Goal: Transaction & Acquisition: Purchase product/service

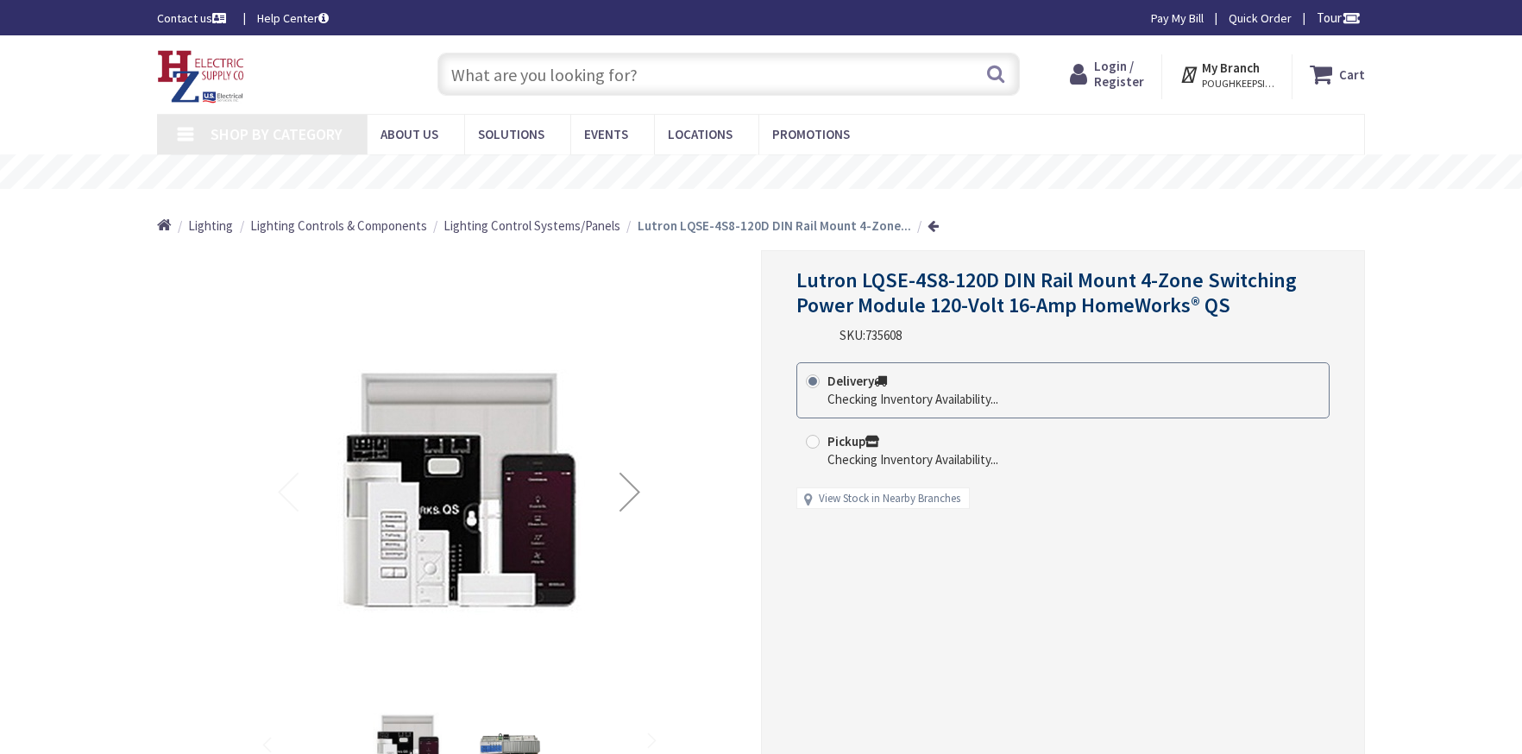
type input "Boston [GEOGRAPHIC_DATA], [GEOGRAPHIC_DATA]"
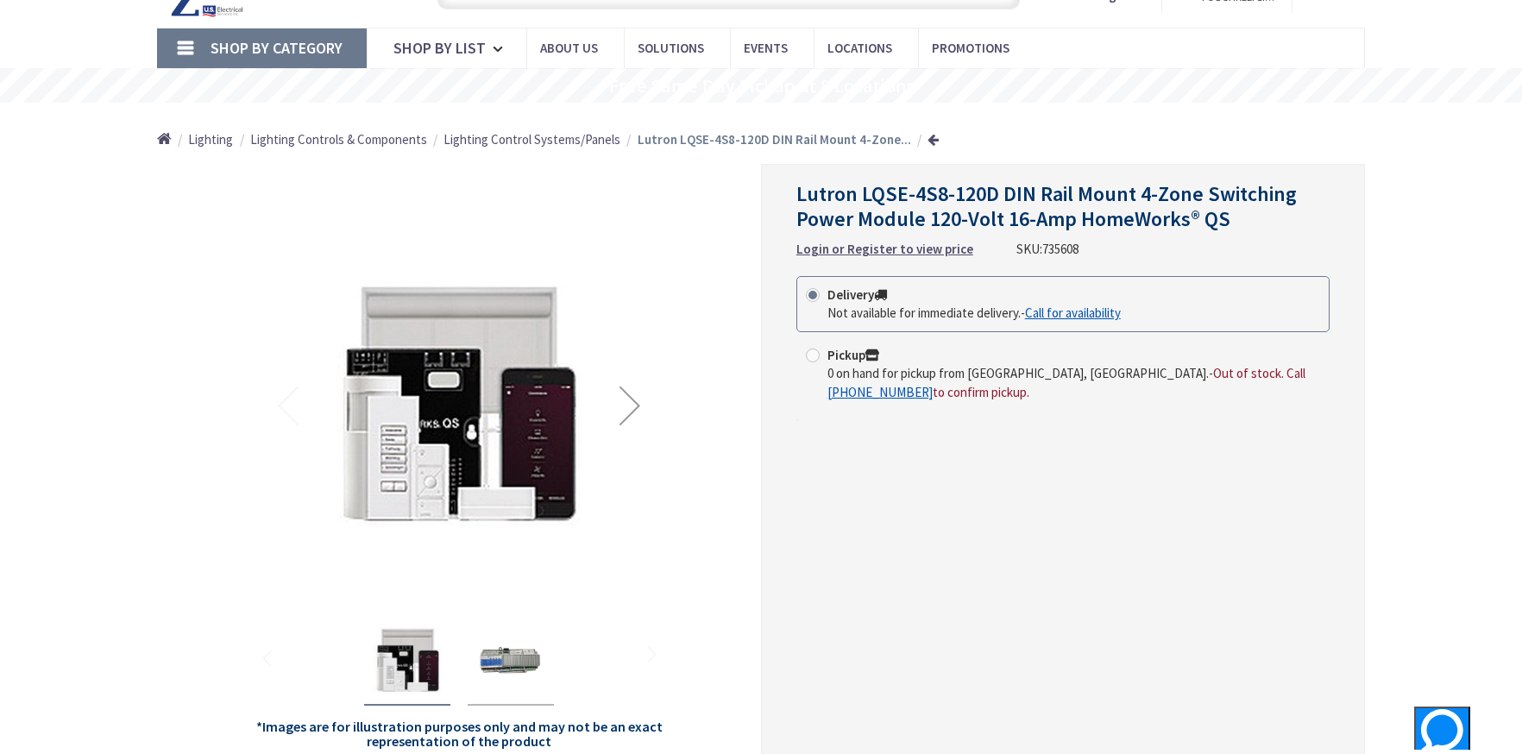
scroll to position [345, 0]
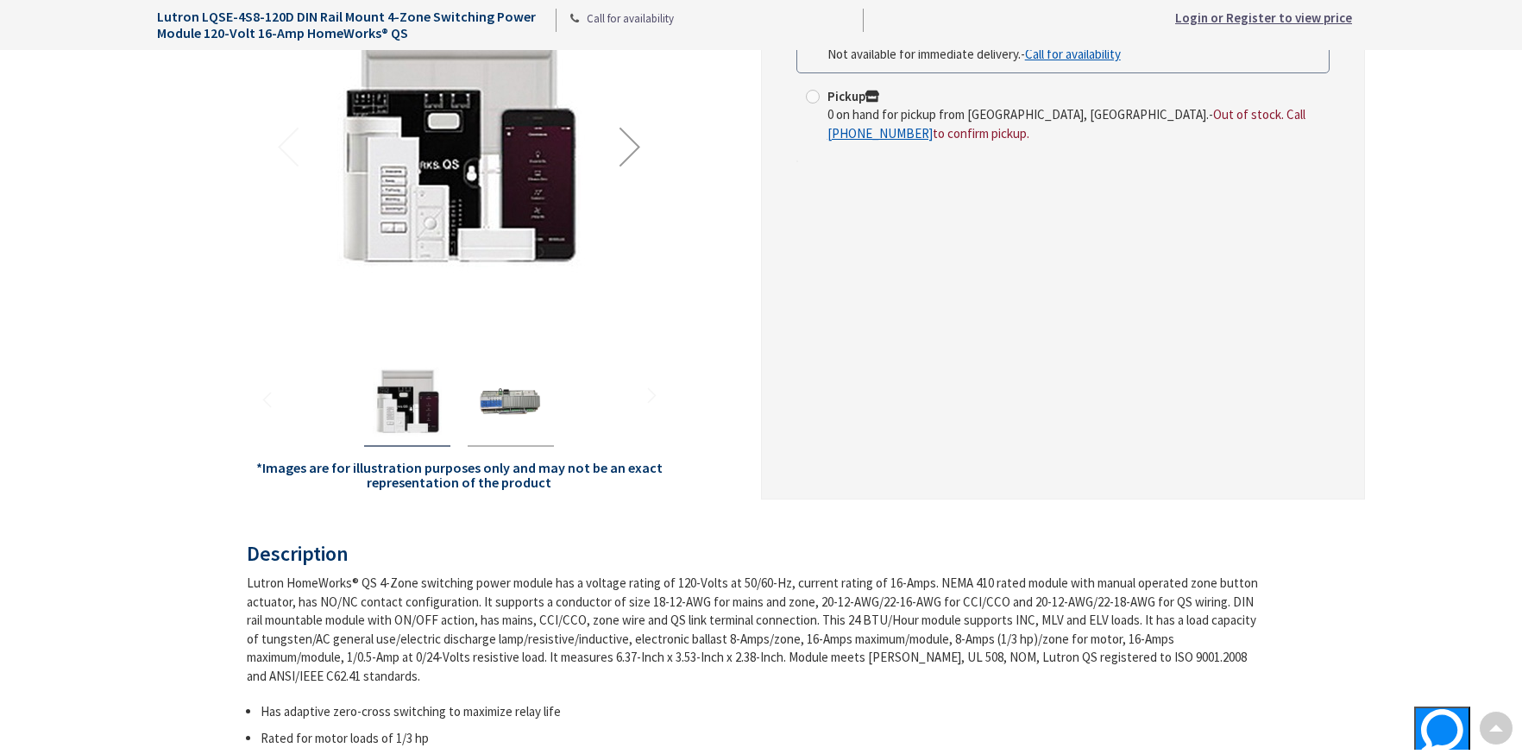
click at [521, 405] on img "Lutron LQSE-4S8-120D DIN Rail Mount 4-Zone Switching Power Module 120-Volt 16-A…" at bounding box center [510, 402] width 69 height 69
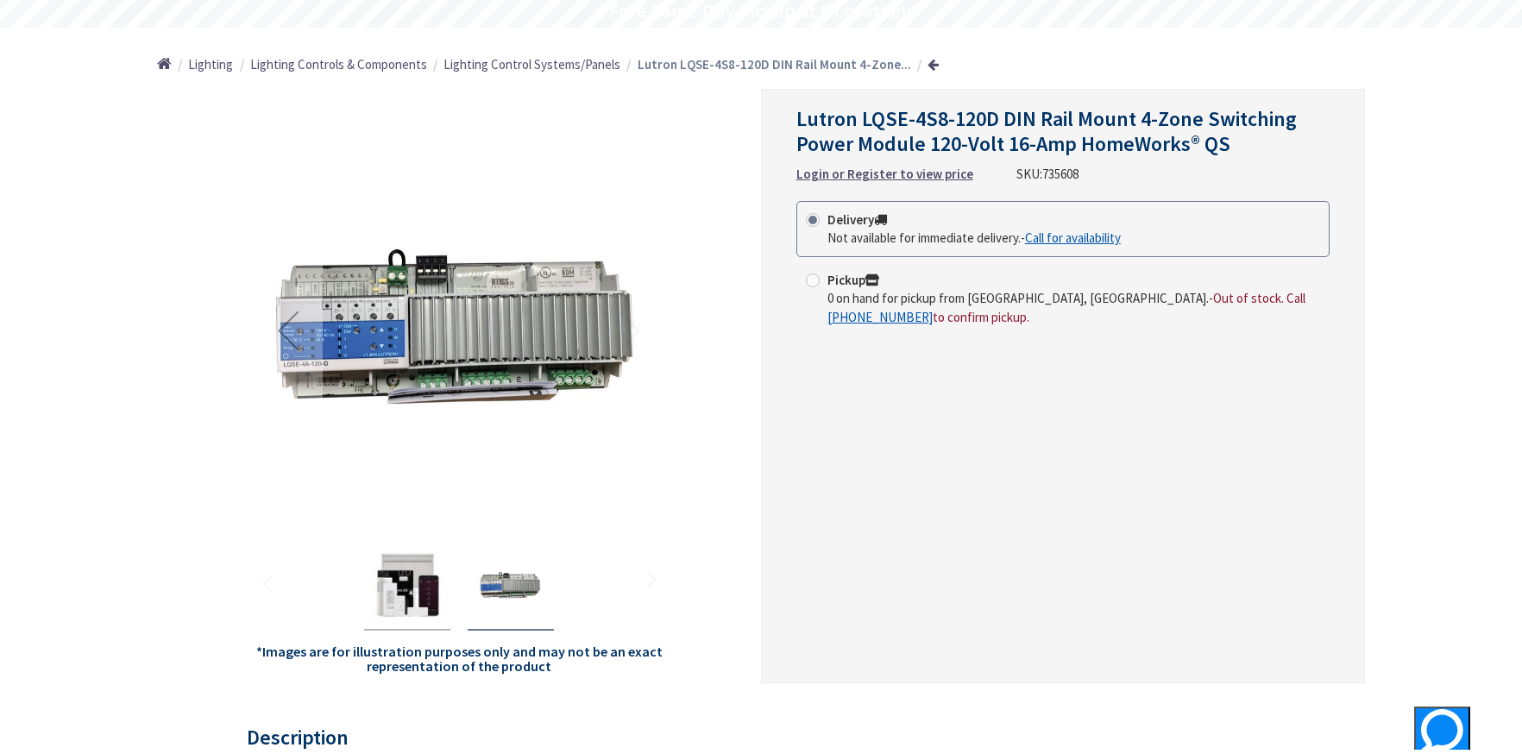
scroll to position [173, 0]
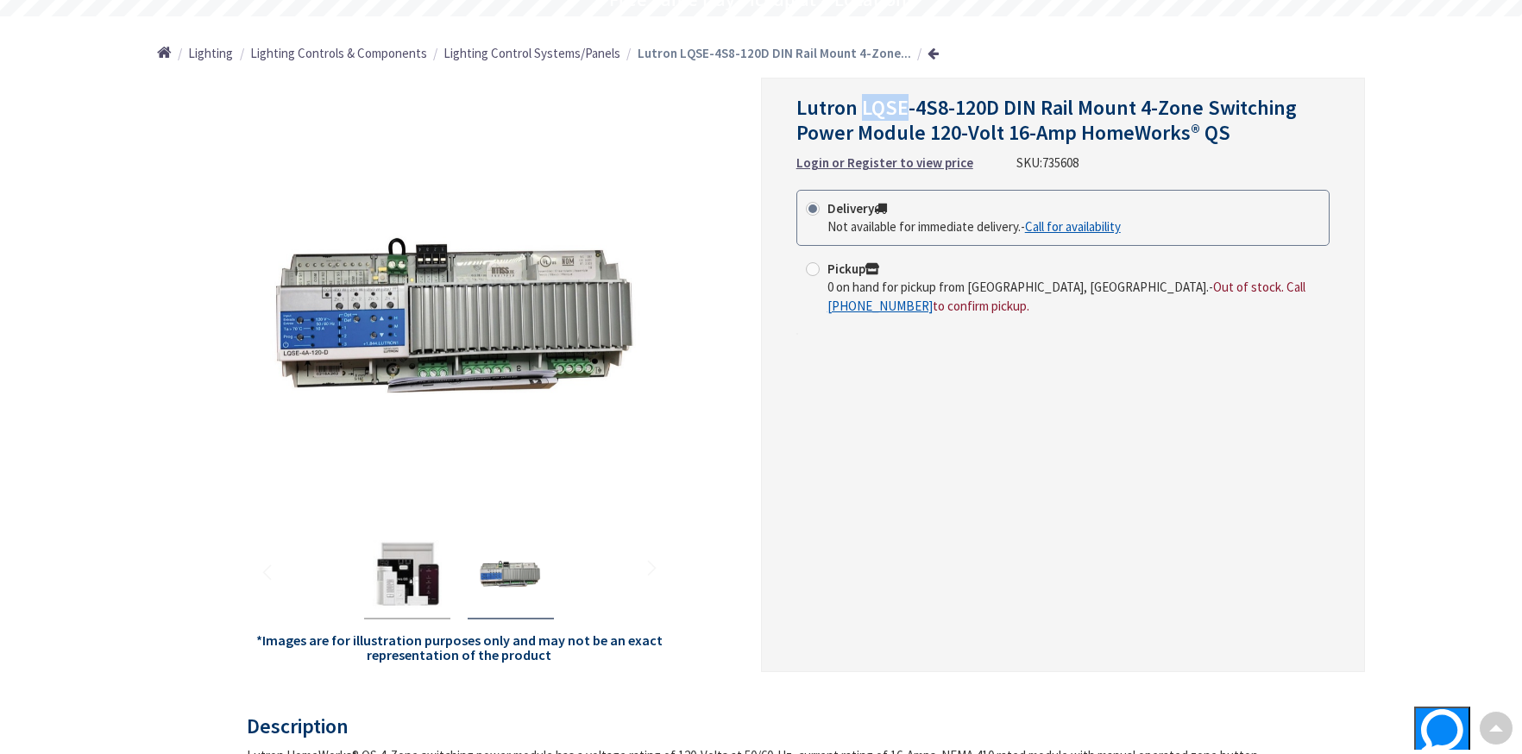
drag, startPoint x: 862, startPoint y: 110, endPoint x: 903, endPoint y: 110, distance: 40.6
click at [903, 110] on span "Lutron LQSE-4S8-120D DIN Rail Mount 4-Zone Switching Power Module 120-Volt 16-A…" at bounding box center [1046, 120] width 500 height 52
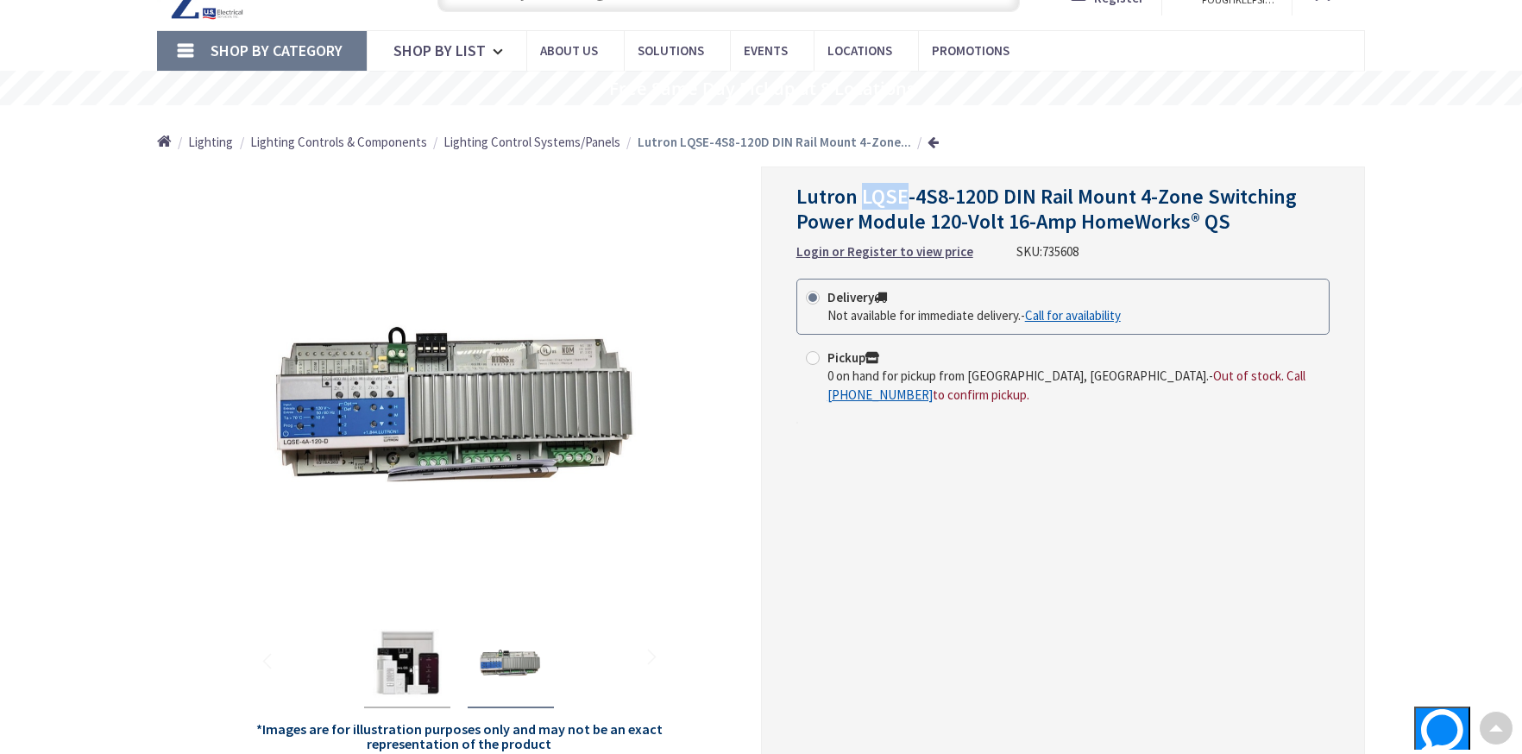
scroll to position [0, 0]
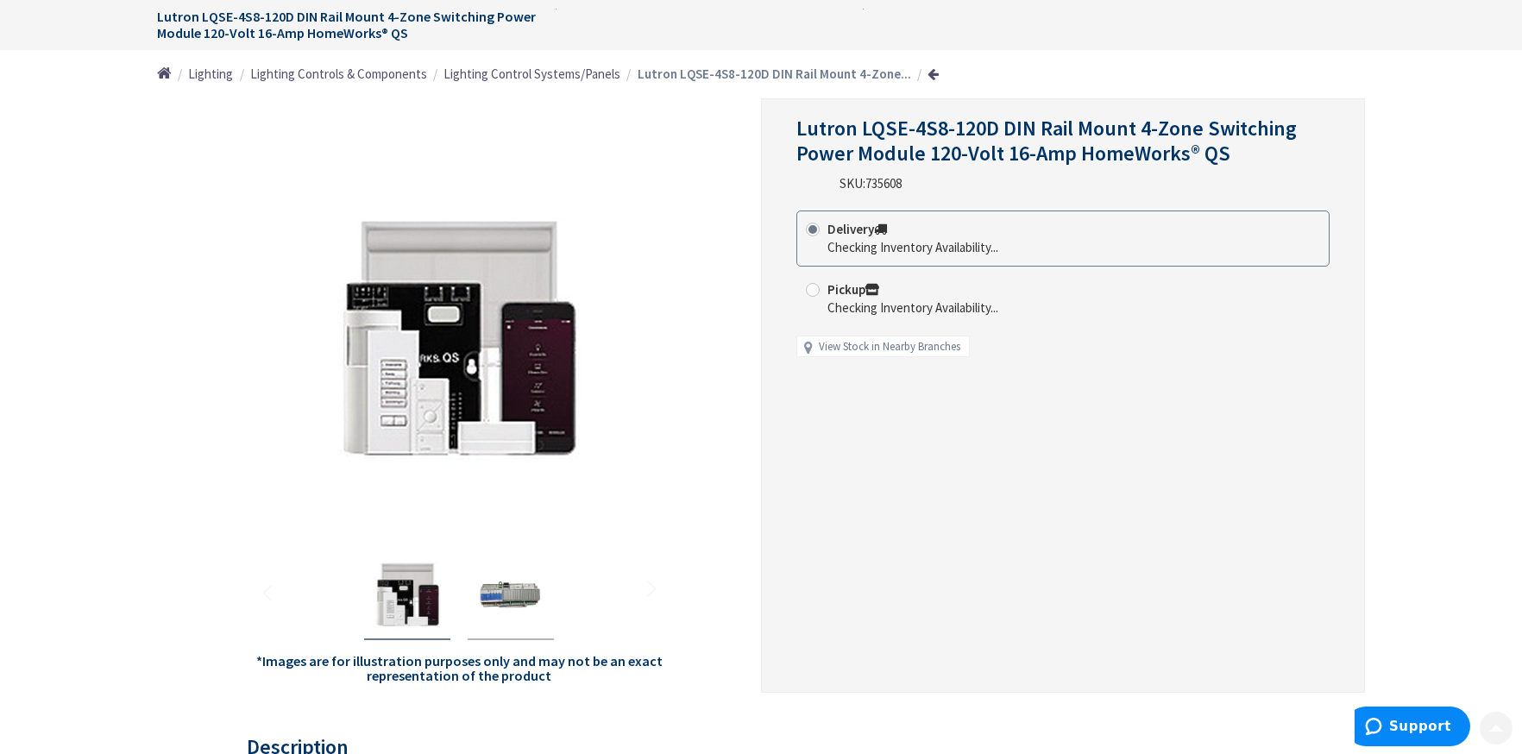
scroll to position [345, 0]
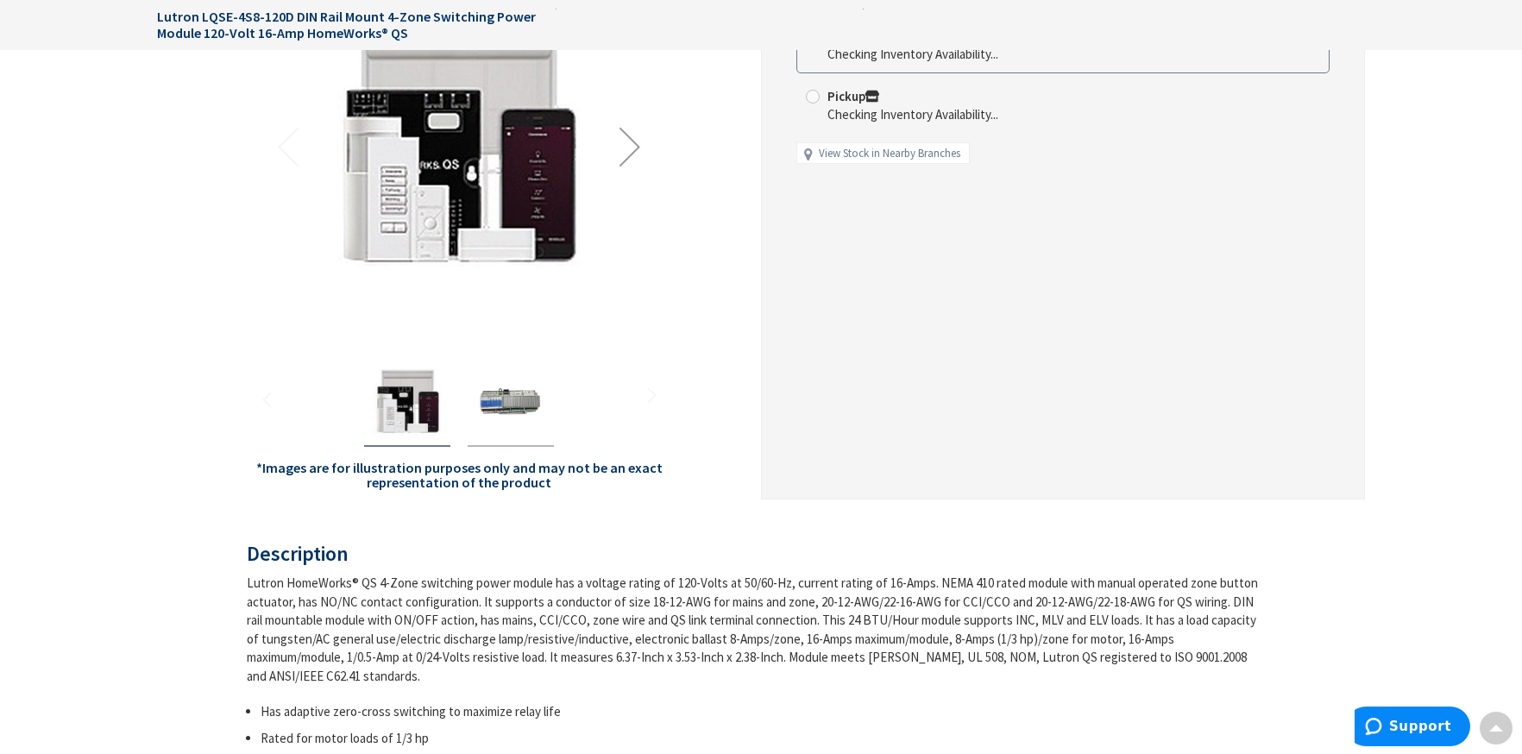
click at [540, 399] on img "Lutron LQSE-4S8-120D DIN Rail Mount 4-Zone Switching Power Module 120-Volt 16-A…" at bounding box center [510, 402] width 69 height 69
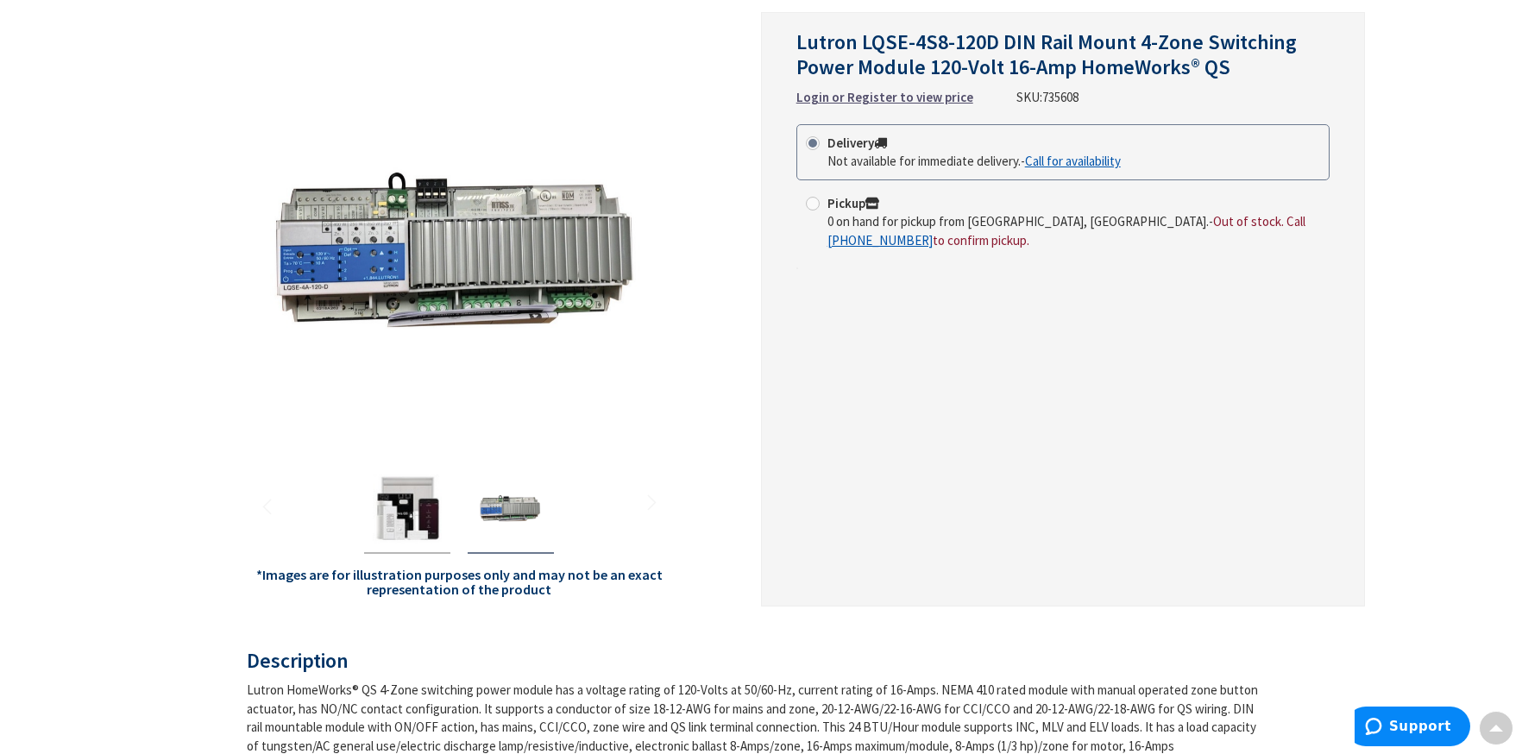
scroll to position [86, 0]
